Goal: Use online tool/utility

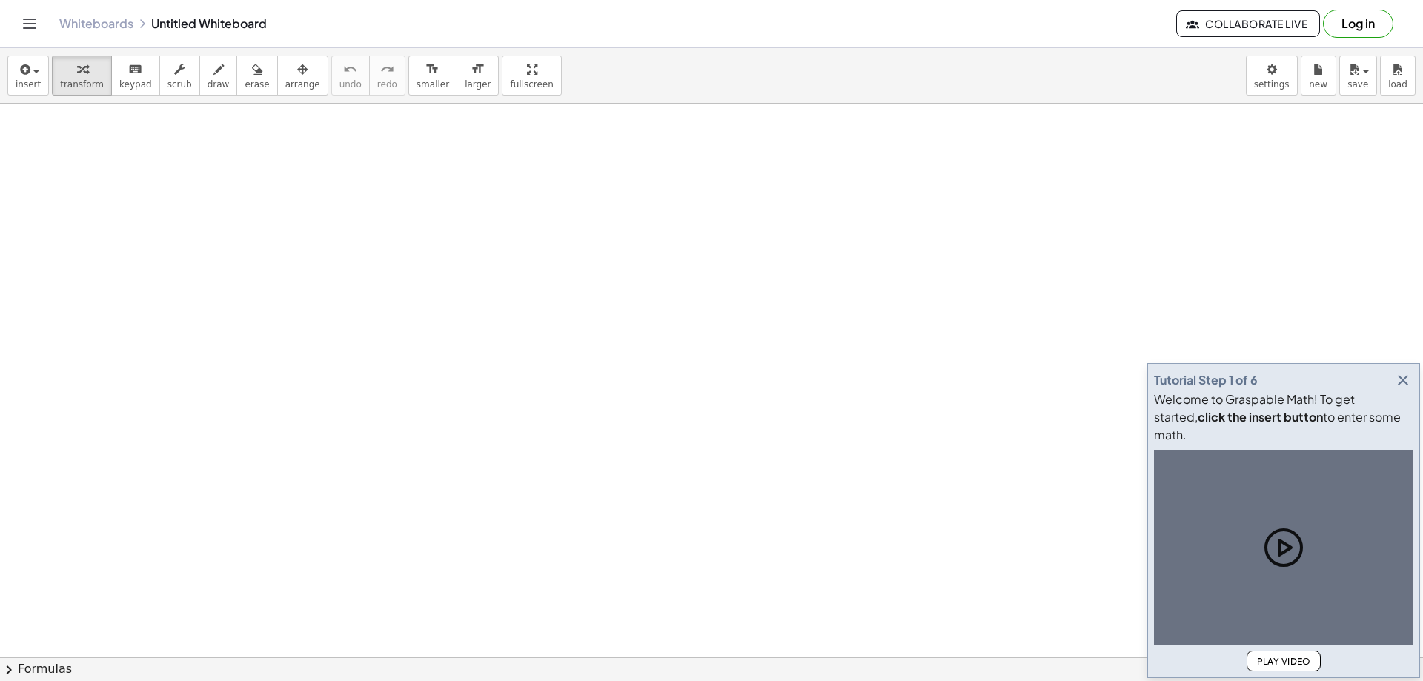
scroll to position [222, 0]
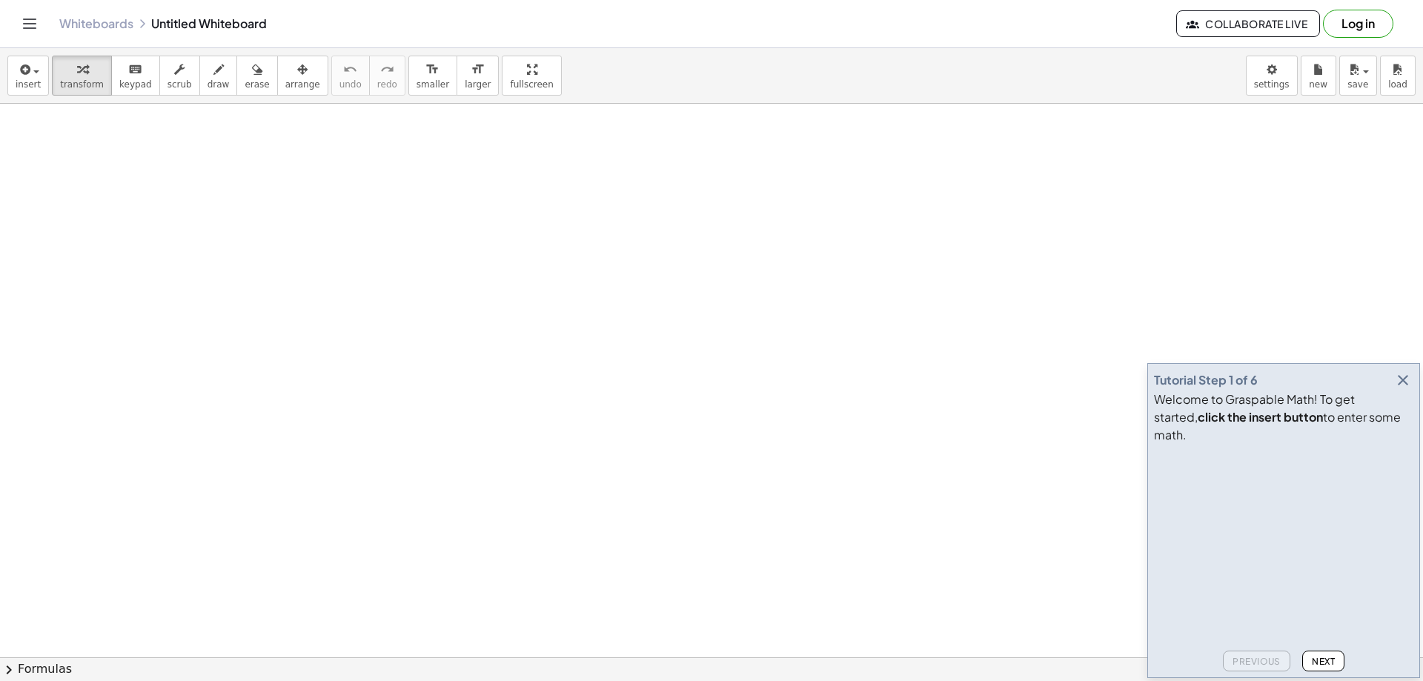
click at [1403, 389] on icon "button" at bounding box center [1403, 380] width 18 height 18
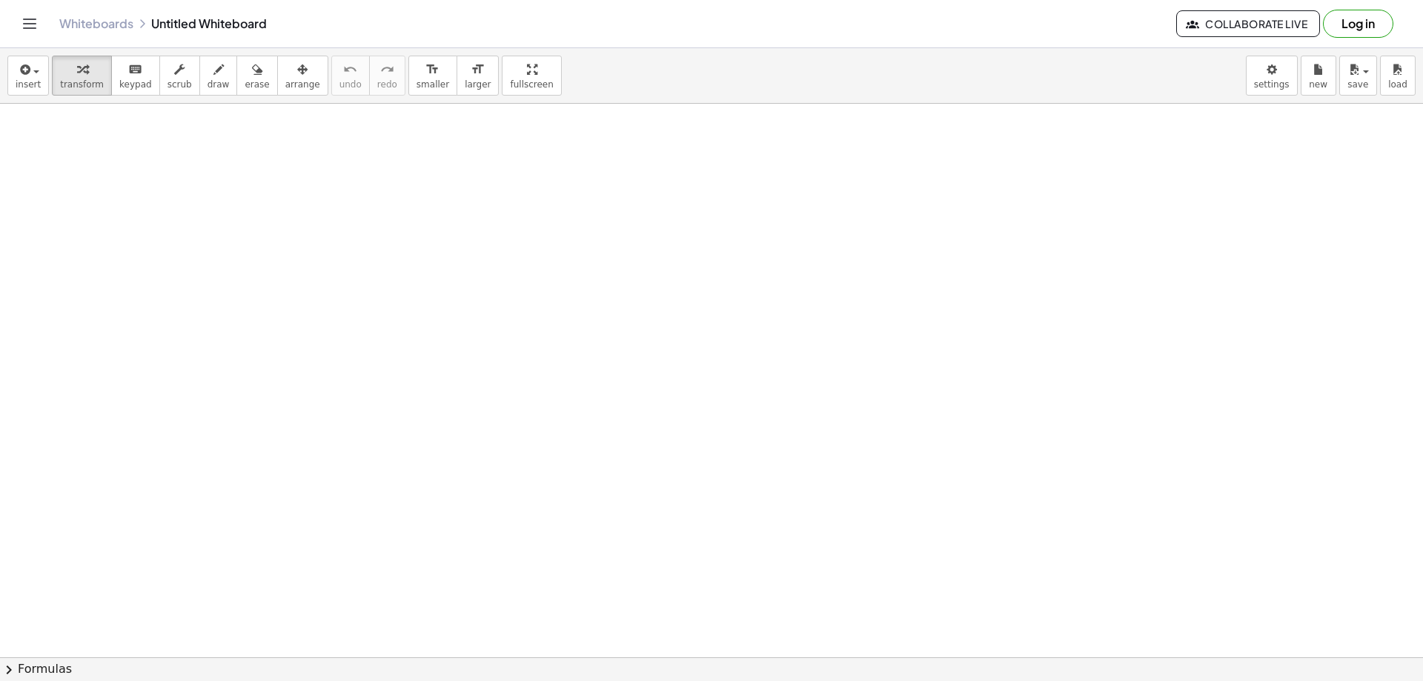
drag, startPoint x: 189, startPoint y: 153, endPoint x: 482, endPoint y: 305, distance: 330.4
click at [482, 305] on div at bounding box center [711, 482] width 1423 height 1203
click at [207, 80] on span "draw" at bounding box center [218, 84] width 22 height 10
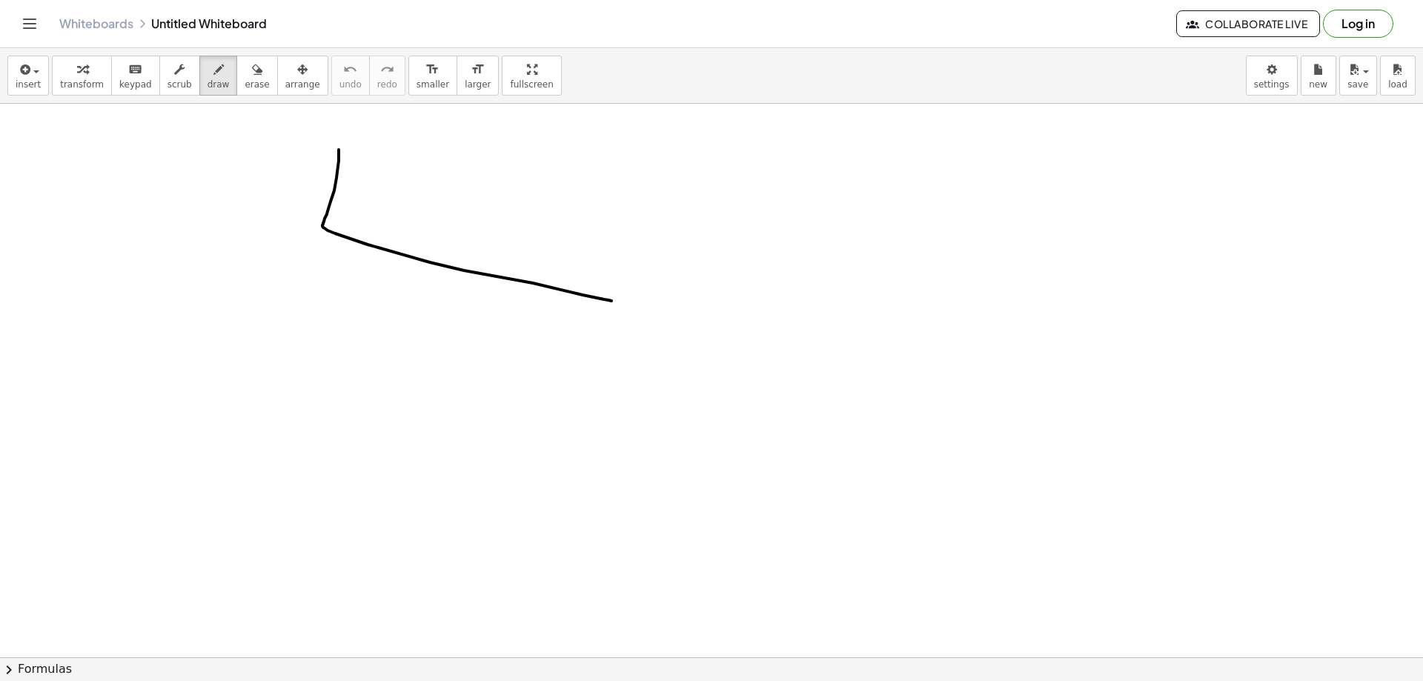
drag, startPoint x: 339, startPoint y: 150, endPoint x: 611, endPoint y: 301, distance: 311.8
click at [611, 301] on div at bounding box center [711, 482] width 1423 height 1203
click at [69, 67] on div "button" at bounding box center [82, 69] width 44 height 18
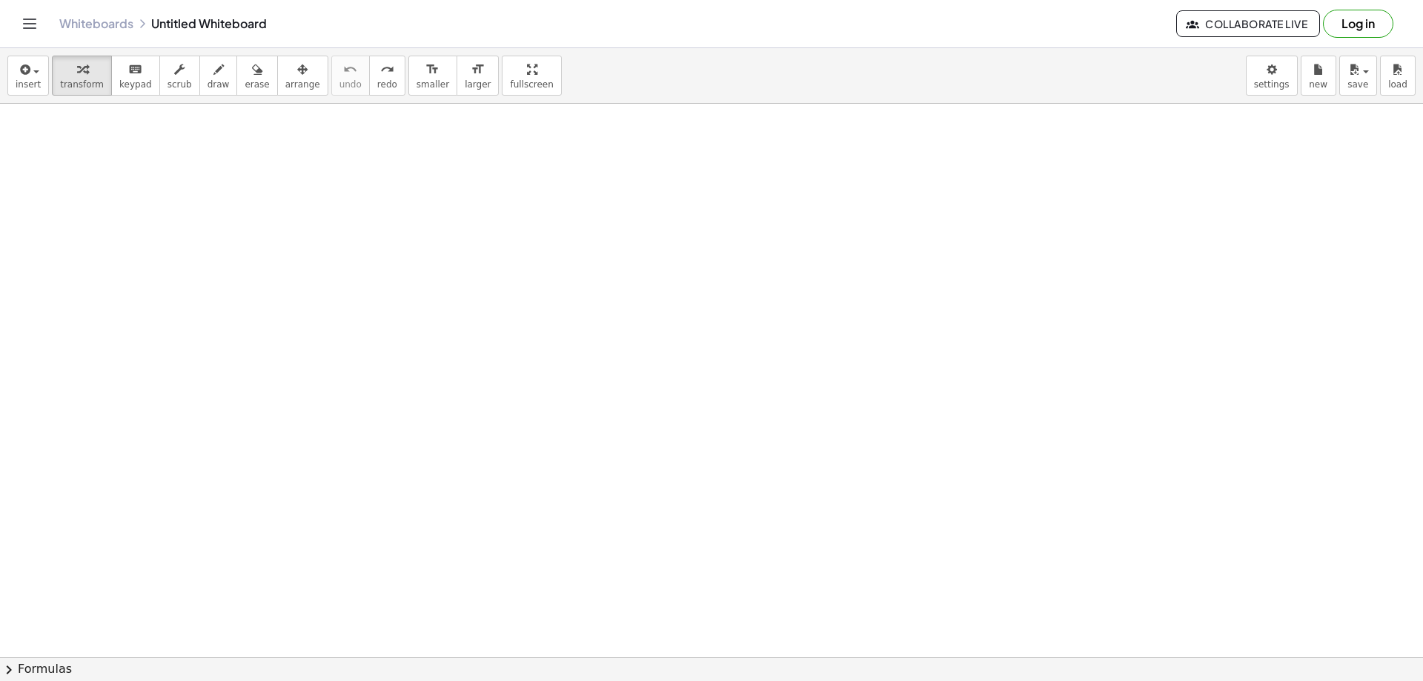
drag, startPoint x: 210, startPoint y: 134, endPoint x: 256, endPoint y: 139, distance: 46.2
click at [256, 139] on div at bounding box center [711, 482] width 1423 height 1203
drag, startPoint x: 321, startPoint y: 177, endPoint x: 426, endPoint y: 187, distance: 105.7
click at [426, 187] on div at bounding box center [711, 482] width 1423 height 1203
drag, startPoint x: 102, startPoint y: 256, endPoint x: 129, endPoint y: 201, distance: 61.3
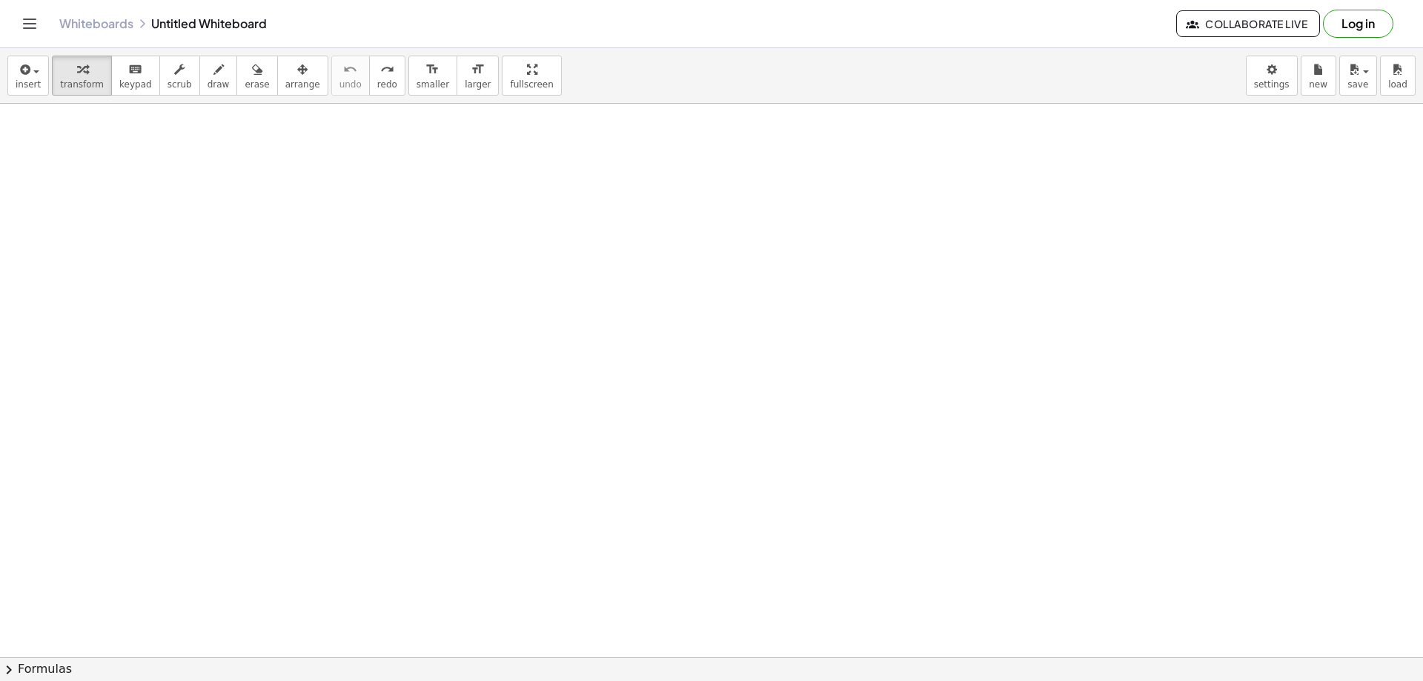
click at [106, 268] on div at bounding box center [711, 482] width 1423 height 1203
drag, startPoint x: 134, startPoint y: 88, endPoint x: 134, endPoint y: 179, distance: 91.1
click at [134, 179] on div "insert select one: Math Expression Function Text Youtube Video Graphing Geometr…" at bounding box center [711, 364] width 1423 height 633
click at [167, 84] on span "scrub" at bounding box center [179, 84] width 24 height 10
click at [199, 78] on button "draw" at bounding box center [218, 76] width 39 height 40
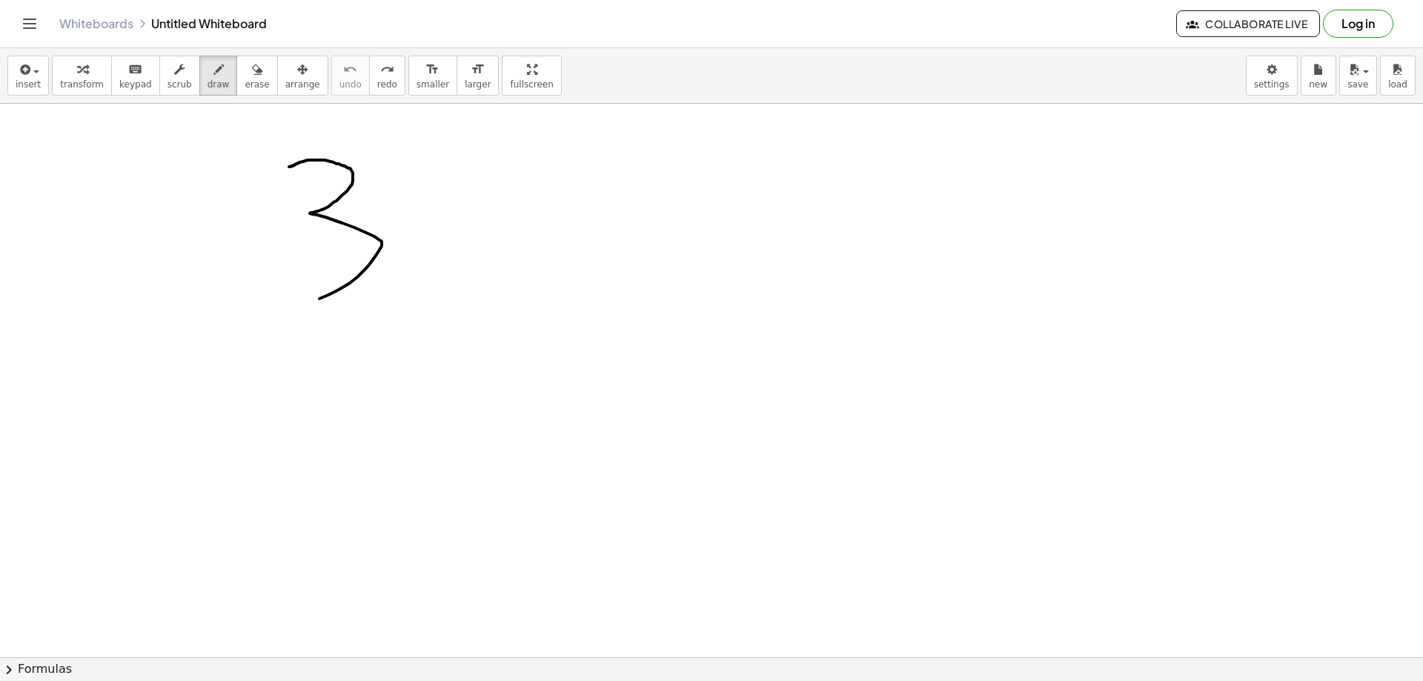
drag, startPoint x: 289, startPoint y: 167, endPoint x: 289, endPoint y: 299, distance: 131.9
click at [289, 299] on div at bounding box center [711, 482] width 1423 height 1203
drag, startPoint x: 206, startPoint y: 315, endPoint x: 188, endPoint y: 390, distance: 76.9
click at [188, 390] on div at bounding box center [711, 482] width 1423 height 1203
drag, startPoint x: 185, startPoint y: 355, endPoint x: 215, endPoint y: 353, distance: 30.4
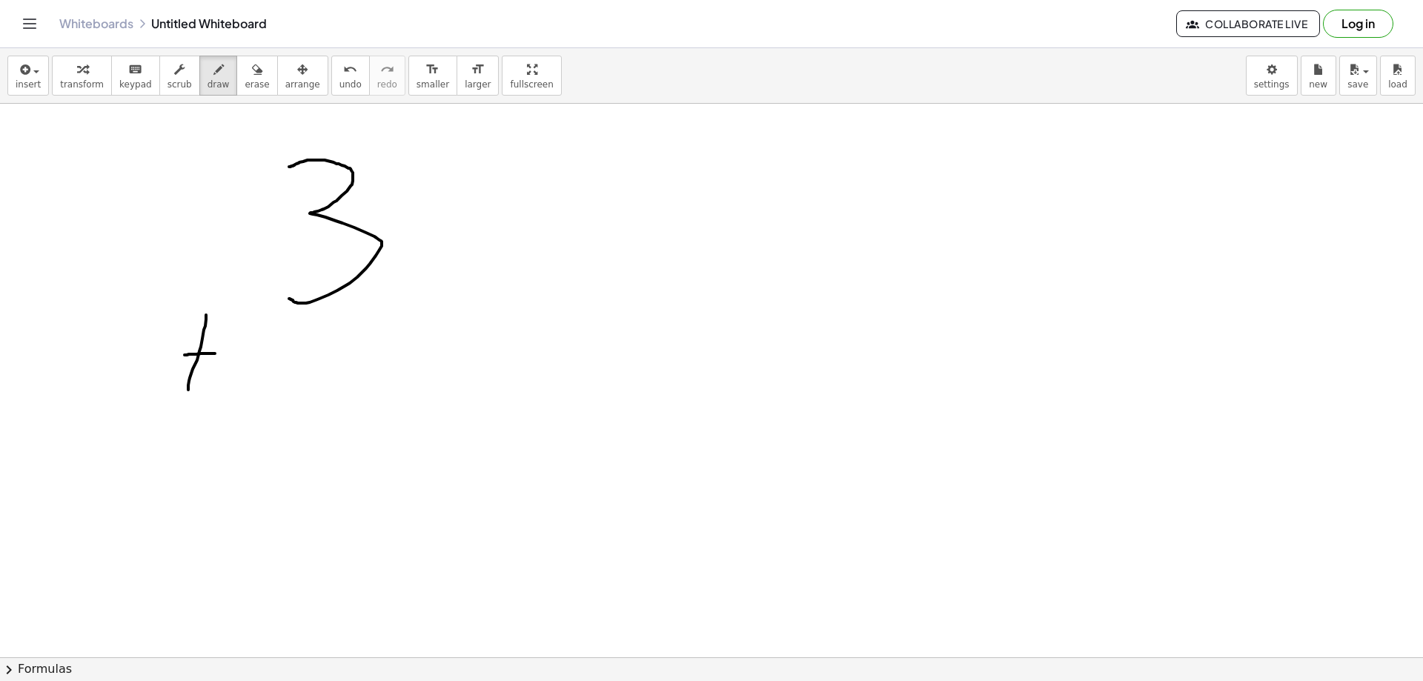
click at [215, 353] on div at bounding box center [711, 482] width 1423 height 1203
drag, startPoint x: 274, startPoint y: 356, endPoint x: 335, endPoint y: 471, distance: 129.9
click at [335, 482] on div at bounding box center [711, 482] width 1423 height 1203
click at [456, 78] on button "format_size larger" at bounding box center [477, 76] width 42 height 40
click at [363, 230] on div at bounding box center [711, 482] width 1423 height 1203
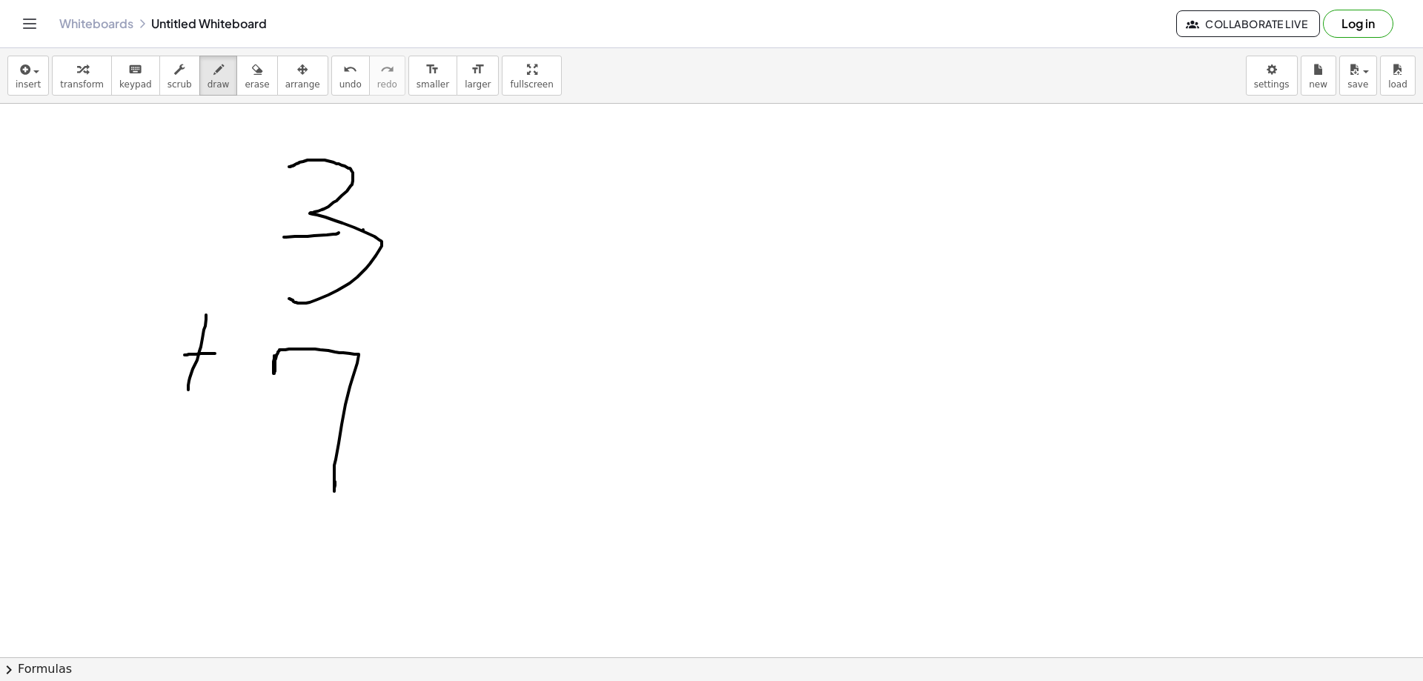
drag, startPoint x: 339, startPoint y: 233, endPoint x: 283, endPoint y: 237, distance: 55.8
click at [283, 237] on div at bounding box center [711, 482] width 1423 height 1203
click at [252, 71] on icon "button" at bounding box center [257, 70] width 10 height 18
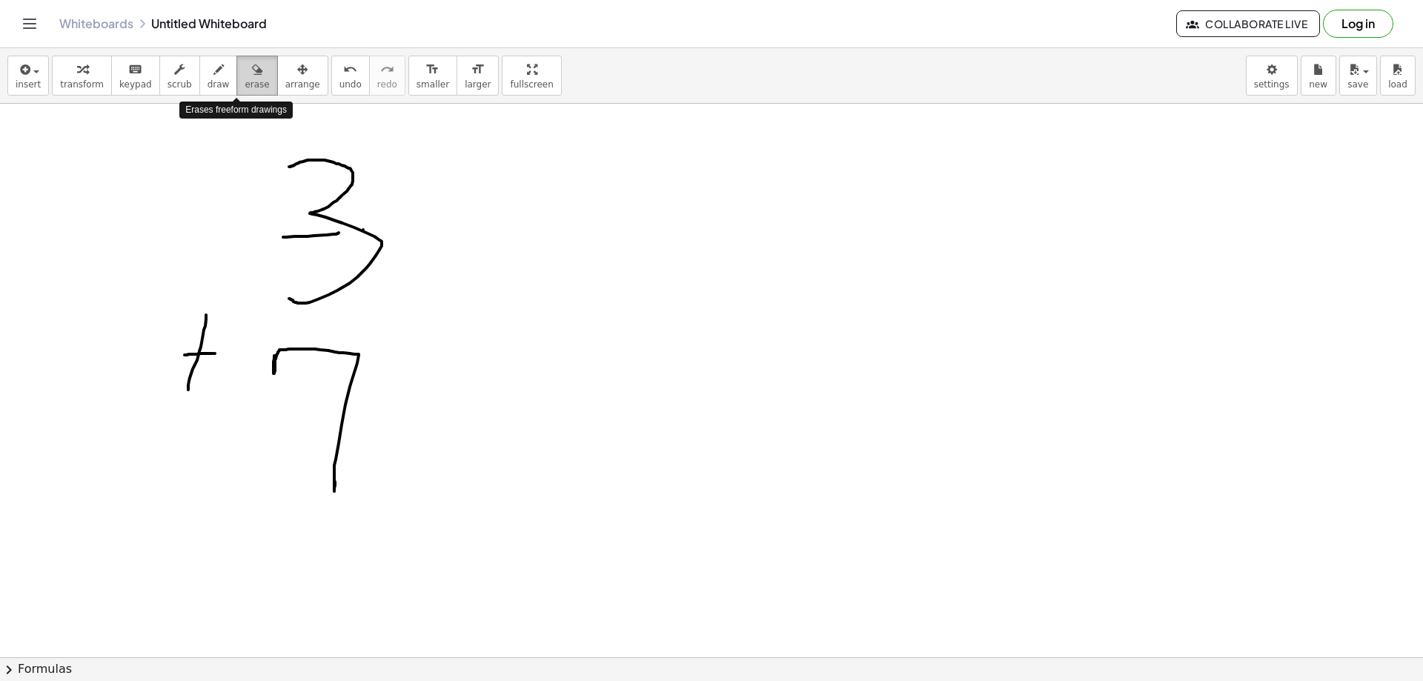
click at [252, 71] on icon "button" at bounding box center [257, 70] width 10 height 18
click at [245, 79] on span "erase" at bounding box center [257, 84] width 24 height 10
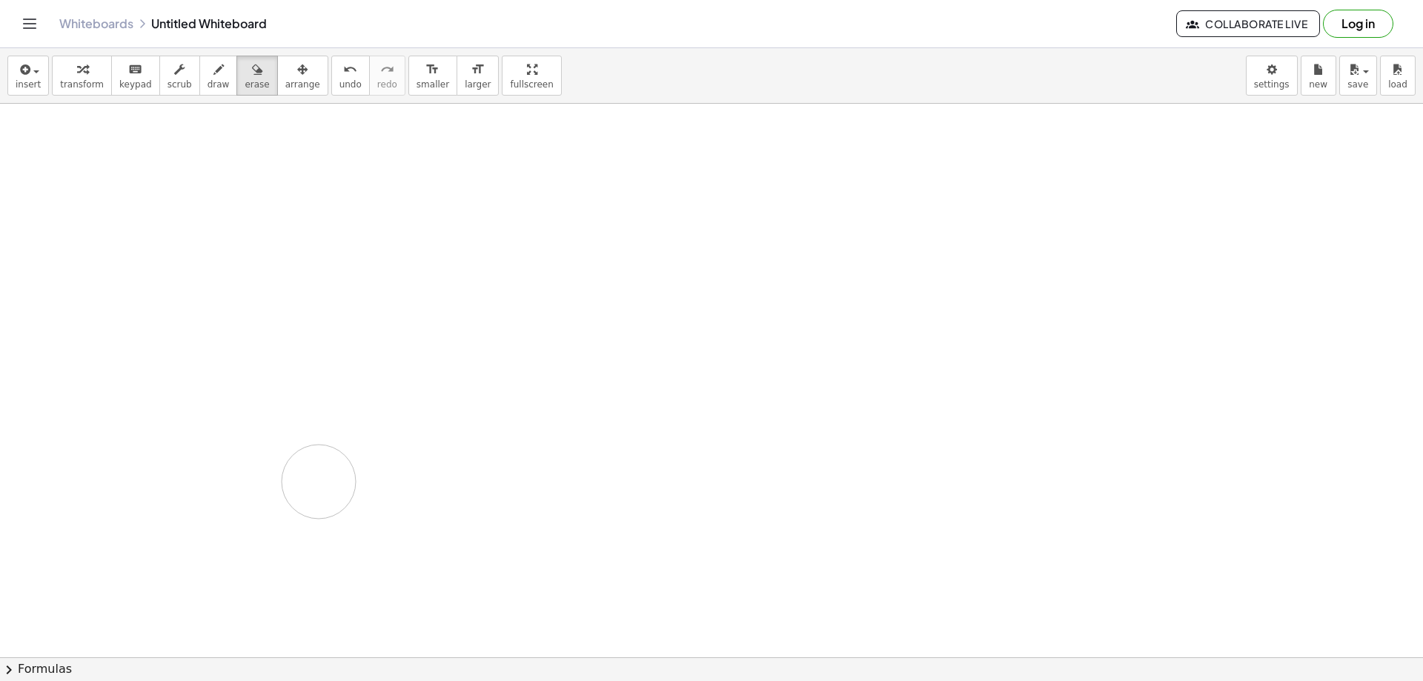
drag, startPoint x: 219, startPoint y: 172, endPoint x: 221, endPoint y: 269, distance: 97.1
click at [315, 477] on div at bounding box center [711, 482] width 1423 height 1203
click at [29, 31] on icon "Toggle navigation" at bounding box center [30, 24] width 18 height 18
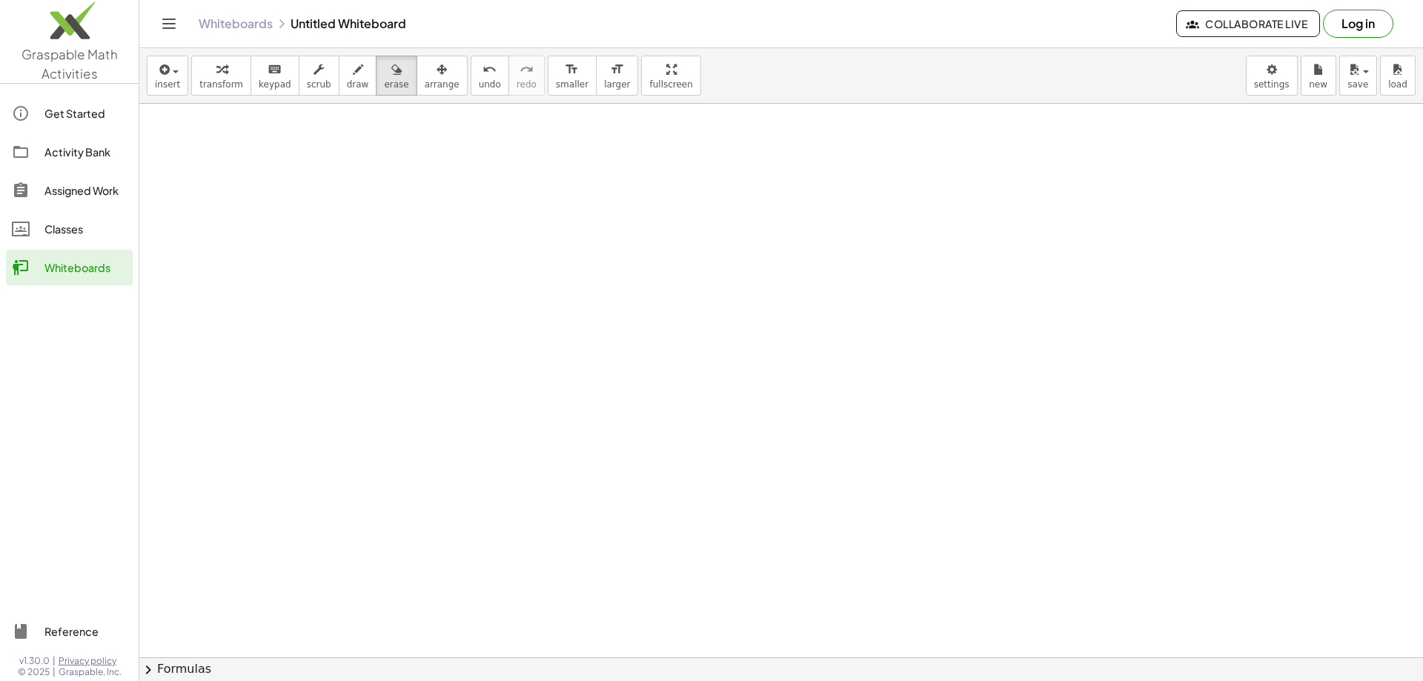
click at [199, 247] on div at bounding box center [780, 482] width 1283 height 1203
click at [353, 70] on icon "button" at bounding box center [358, 70] width 10 height 18
click at [168, 669] on button "chevron_right Formulas" at bounding box center [780, 669] width 1283 height 24
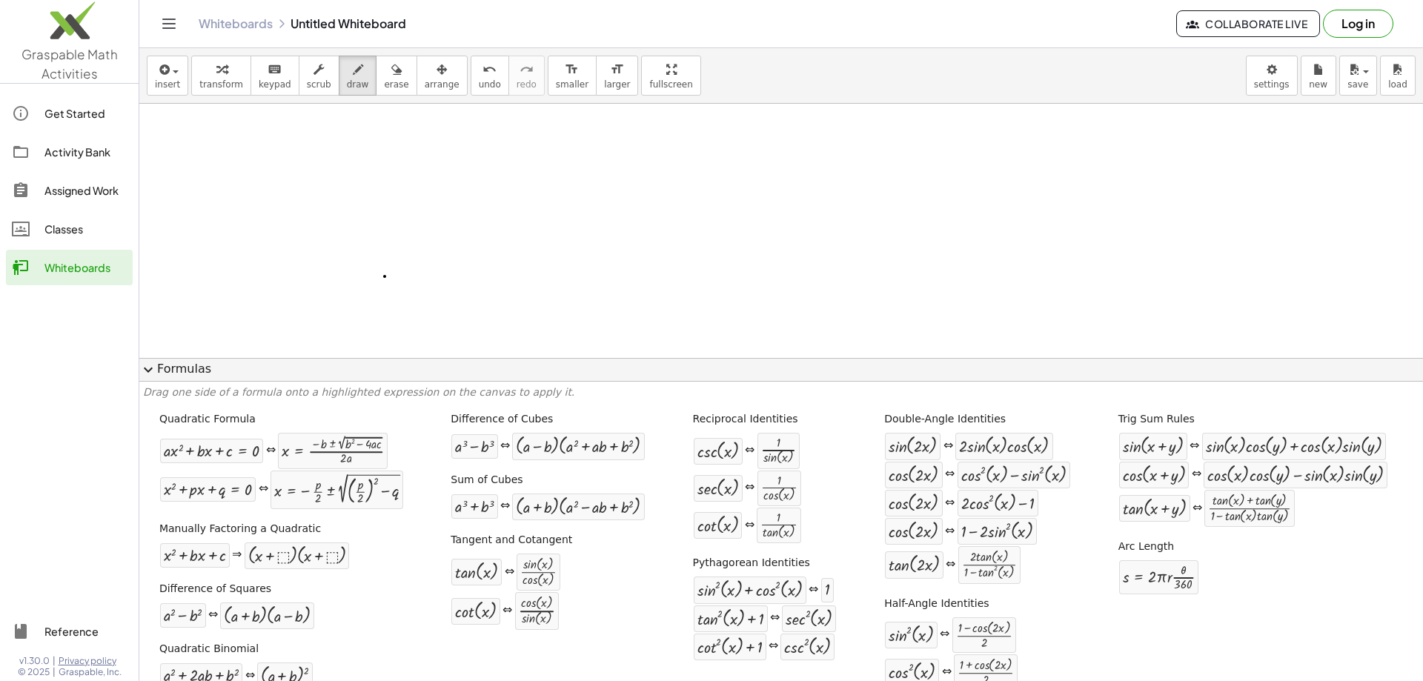
click at [385, 276] on div at bounding box center [780, 482] width 1283 height 1203
